Goal: Find specific page/section: Find specific page/section

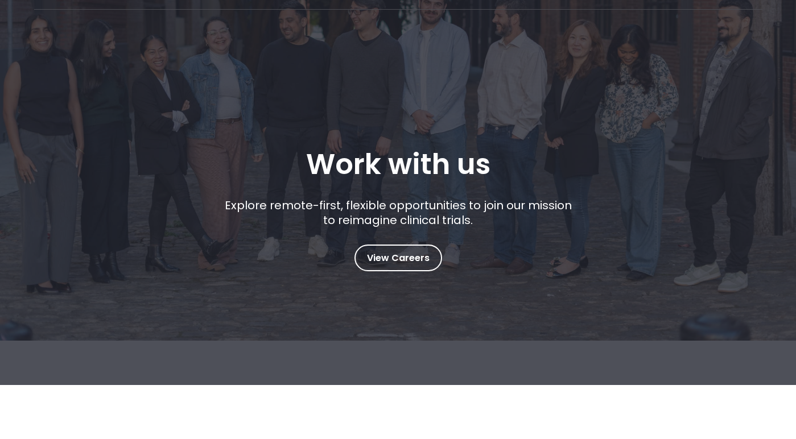
scroll to position [86, 0]
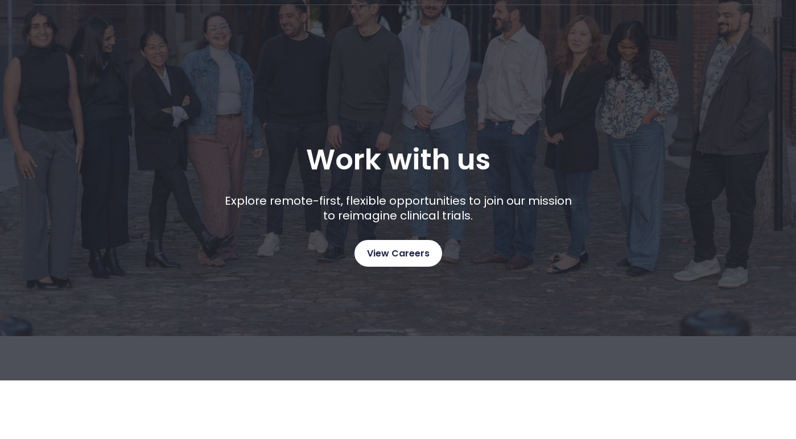
click at [416, 253] on span "View Careers" at bounding box center [398, 253] width 63 height 15
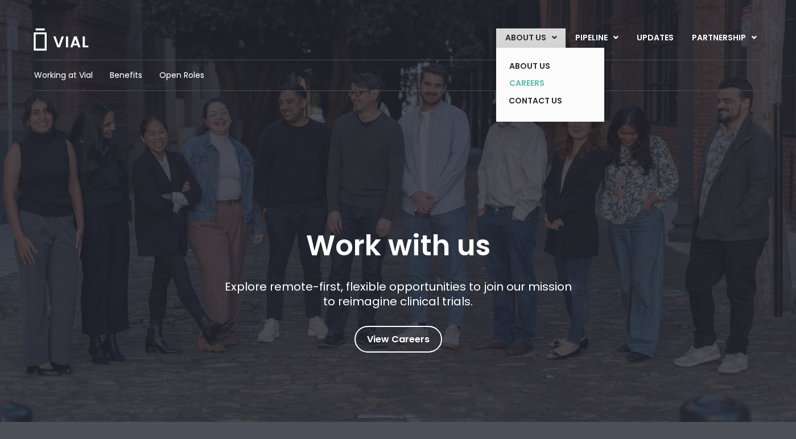
click at [549, 84] on link "CAREERS" at bounding box center [541, 84] width 83 height 18
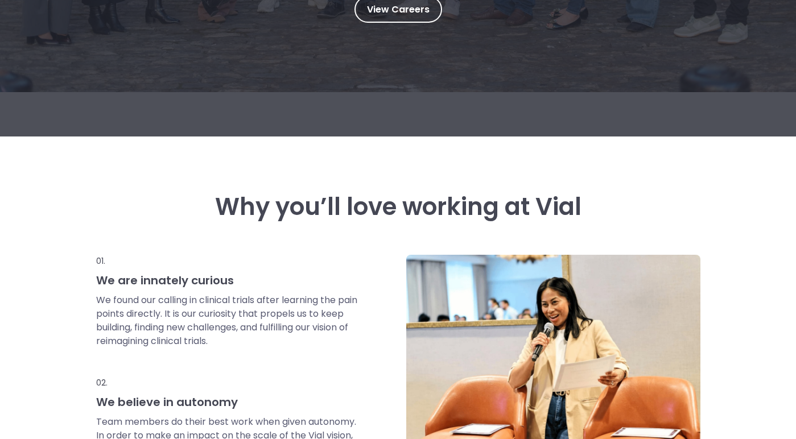
scroll to position [328, 0]
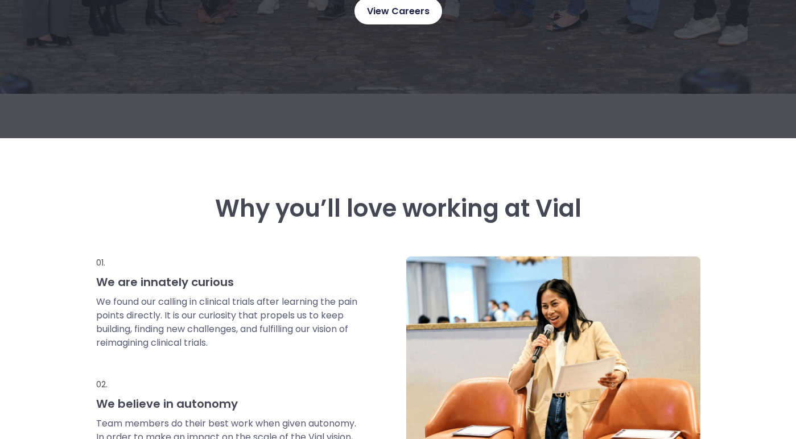
click at [406, 15] on span "View Careers" at bounding box center [398, 11] width 63 height 15
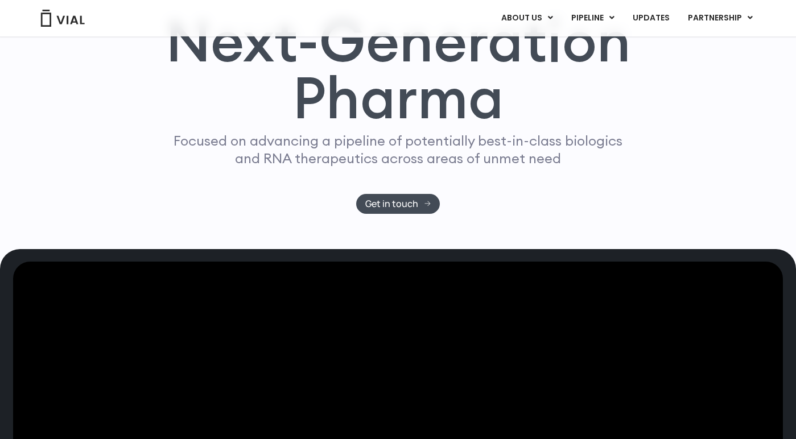
scroll to position [97, 0]
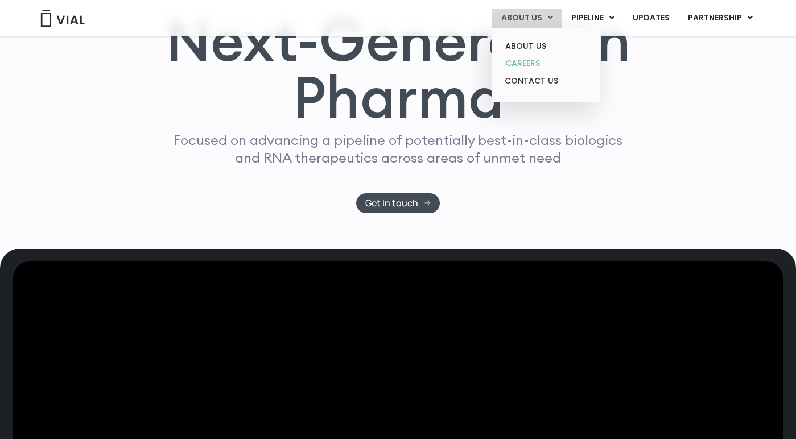
click at [533, 61] on link "CAREERS" at bounding box center [546, 64] width 100 height 18
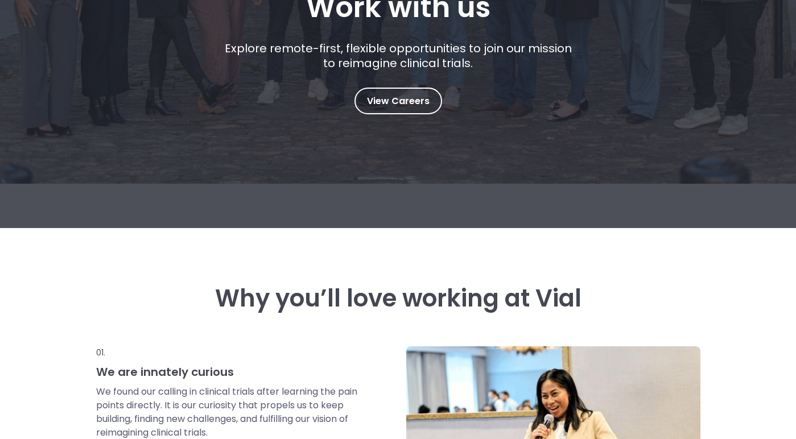
scroll to position [267, 0]
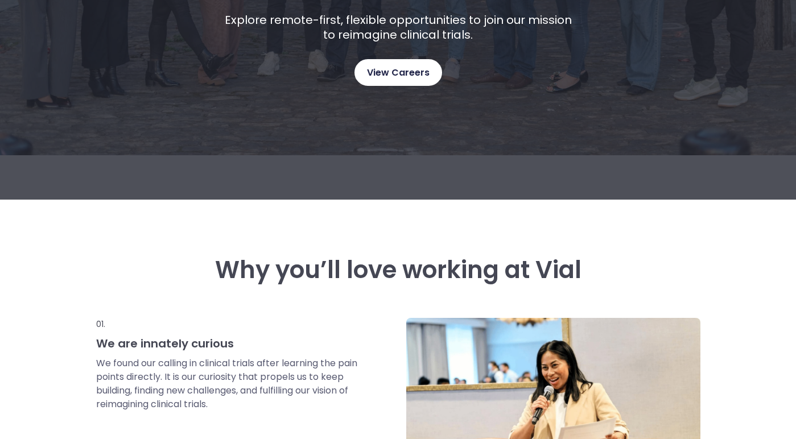
click at [409, 72] on span "View Careers" at bounding box center [398, 72] width 63 height 15
